Goal: Task Accomplishment & Management: Use online tool/utility

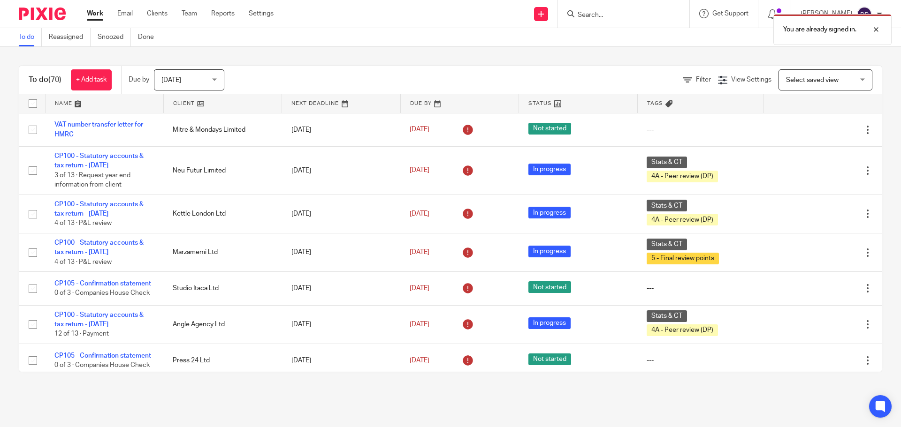
click at [607, 15] on div "You are already signed in." at bounding box center [670, 27] width 441 height 36
click at [877, 30] on div at bounding box center [868, 29] width 25 height 11
click at [636, 14] on input "Search" at bounding box center [619, 15] width 84 height 8
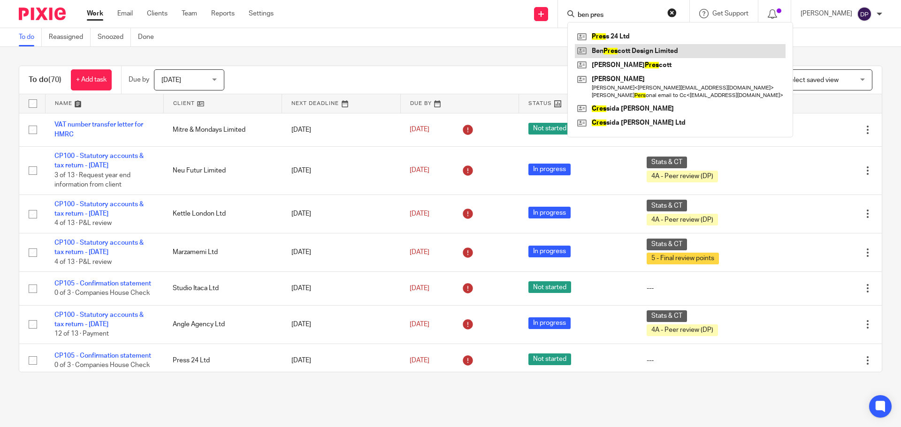
type input "ben pres"
click at [629, 52] on link at bounding box center [680, 51] width 211 height 14
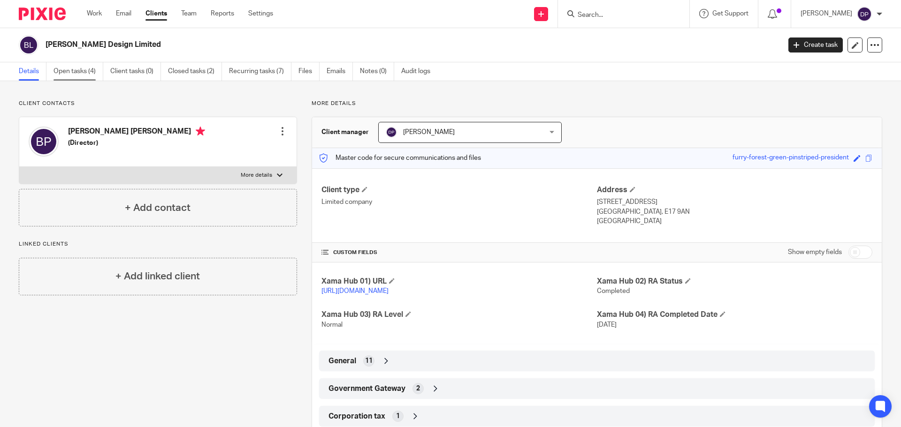
click at [83, 70] on link "Open tasks (4)" at bounding box center [78, 71] width 50 height 18
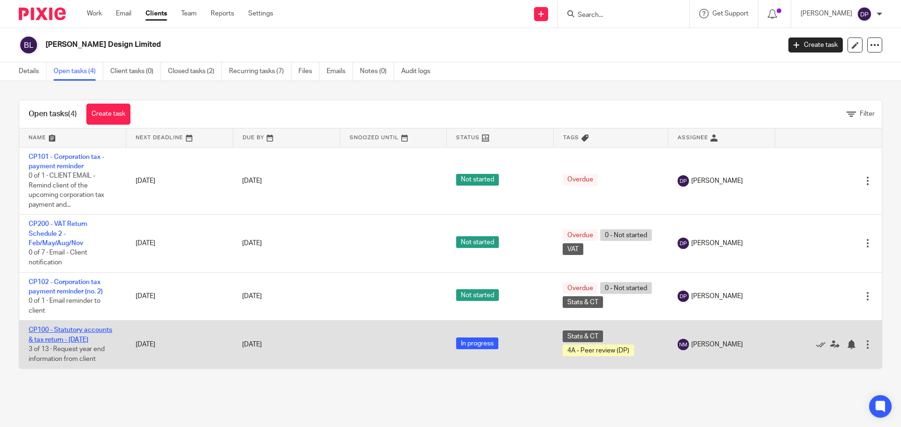
click at [71, 338] on link "CP100 - Statutory accounts & tax return - [DATE]" at bounding box center [71, 335] width 84 height 16
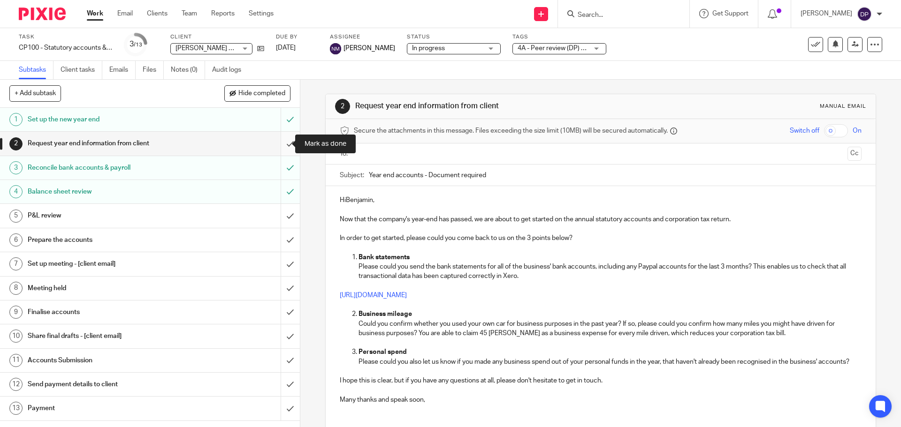
click at [282, 139] on input "submit" at bounding box center [150, 143] width 300 height 23
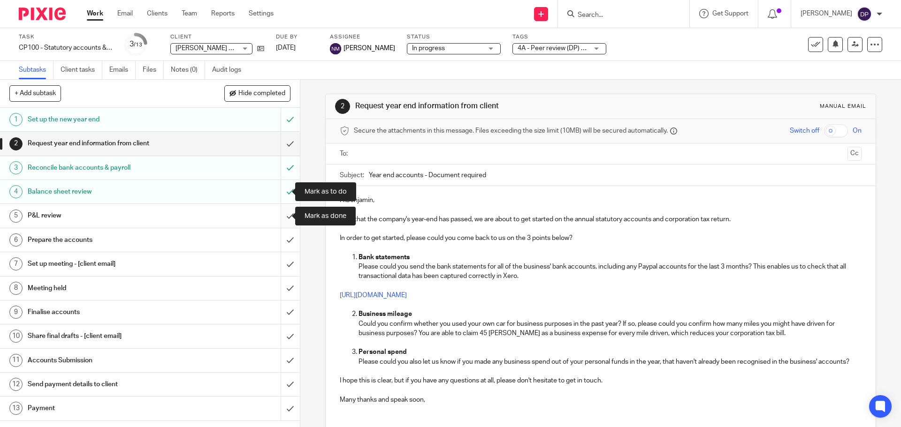
click at [281, 217] on input "submit" at bounding box center [150, 215] width 300 height 23
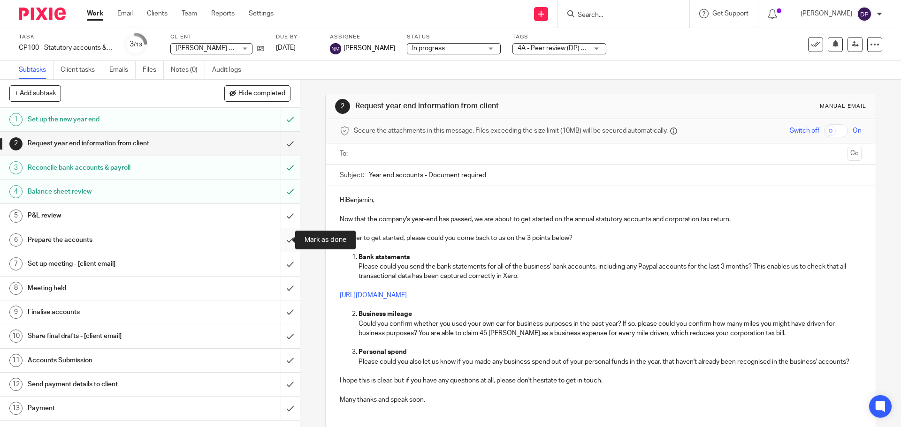
click at [277, 238] on input "submit" at bounding box center [150, 239] width 300 height 23
click at [278, 260] on input "submit" at bounding box center [150, 263] width 300 height 23
click at [280, 283] on input "submit" at bounding box center [150, 288] width 300 height 23
click at [280, 308] on input "submit" at bounding box center [150, 312] width 300 height 23
click at [281, 334] on input "submit" at bounding box center [150, 336] width 300 height 23
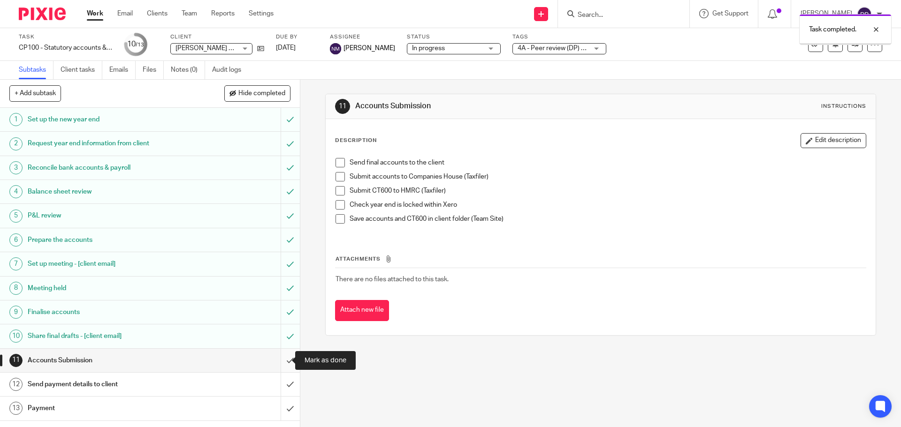
click at [281, 357] on input "submit" at bounding box center [150, 360] width 300 height 23
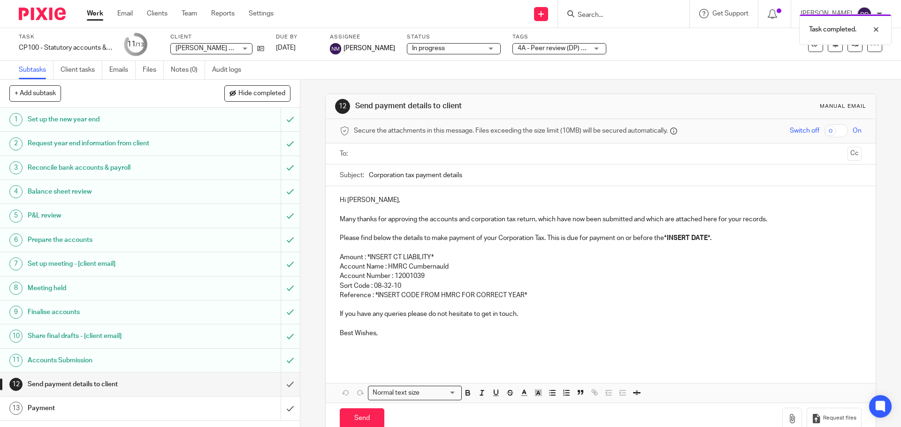
click at [526, 295] on p "Reference : *INSERT CODE FROM HMRC FOR CORRECT YEAR*" at bounding box center [600, 295] width 521 height 9
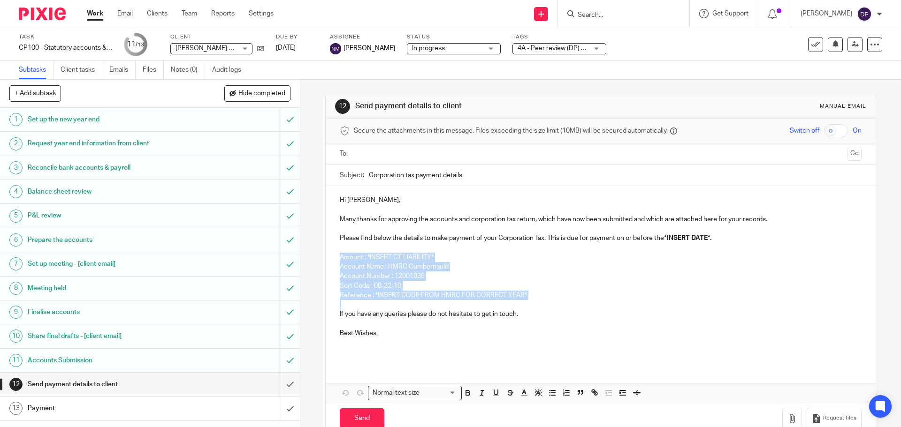
drag, startPoint x: 526, startPoint y: 295, endPoint x: 340, endPoint y: 259, distance: 189.7
click at [340, 259] on div "Hi [PERSON_NAME], Many thanks for approving the accounts and corporation tax re…" at bounding box center [600, 275] width 549 height 178
copy div "Amount : *INSERT CT LIABILITY* Account Name : HMRC Cumbernauld Account Number :…"
